Goal: Book appointment/travel/reservation

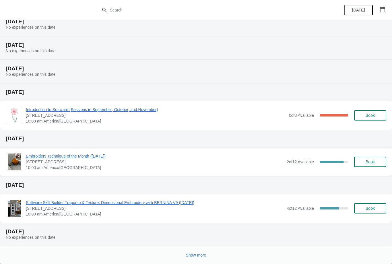
scroll to position [46, 0]
click at [384, 10] on icon "button" at bounding box center [383, 10] width 6 height 6
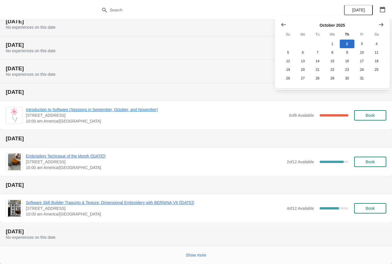
click at [382, 27] on icon "Show next month, November 2025" at bounding box center [382, 25] width 6 height 6
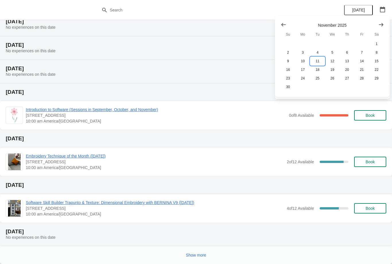
click at [318, 63] on button "11" at bounding box center [317, 61] width 15 height 9
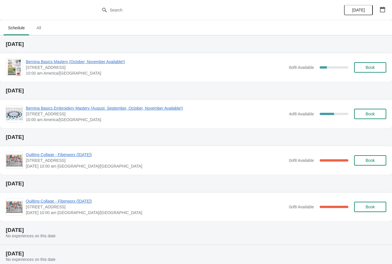
click at [107, 61] on span "Bernina Basics Mastery (October, November Available!)" at bounding box center [156, 62] width 261 height 6
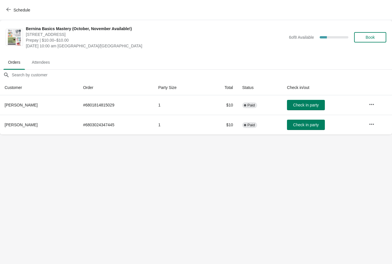
click at [374, 36] on span "Book" at bounding box center [370, 37] width 9 height 5
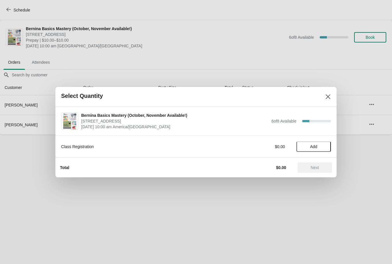
click at [316, 146] on span "Add" at bounding box center [313, 146] width 7 height 5
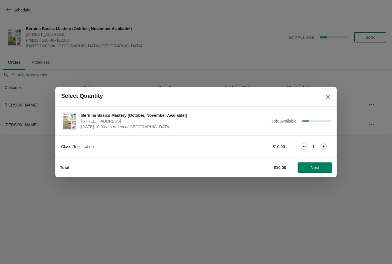
click at [316, 169] on span "Next" at bounding box center [315, 167] width 8 height 5
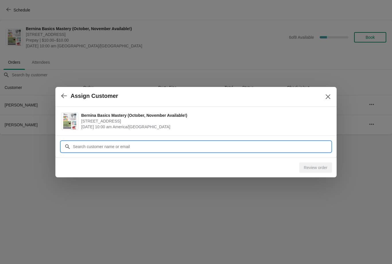
click at [128, 146] on input "Customer" at bounding box center [202, 147] width 258 height 10
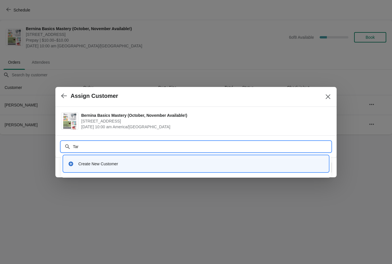
type input "[PERSON_NAME]"
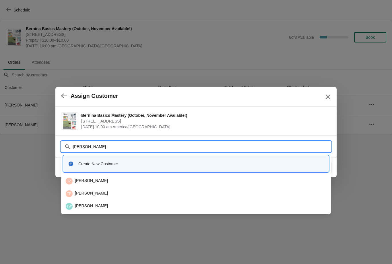
click at [88, 195] on div "TP [PERSON_NAME]" at bounding box center [196, 193] width 261 height 7
